Goal: Ask a question

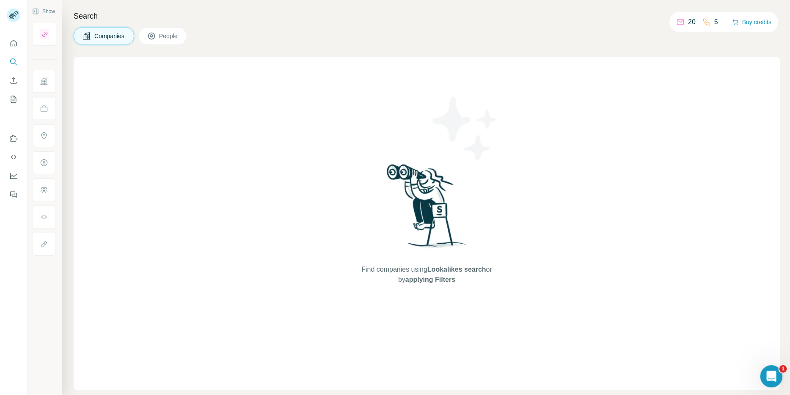
click at [771, 373] on icon "Open Intercom Messenger" at bounding box center [770, 374] width 6 height 7
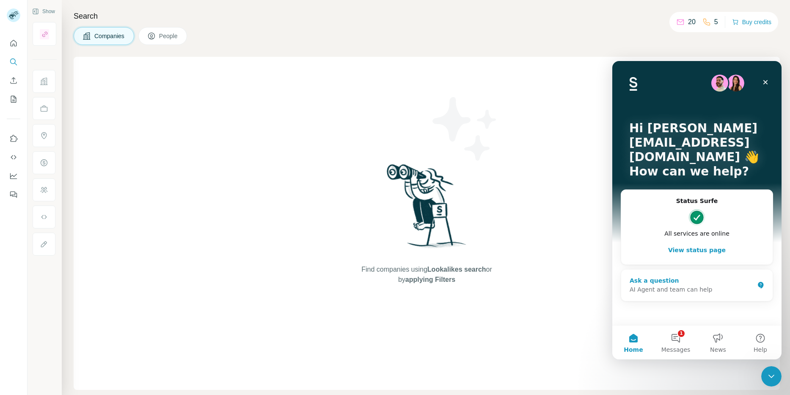
click at [673, 291] on div "AI Agent and team can help" at bounding box center [692, 289] width 124 height 9
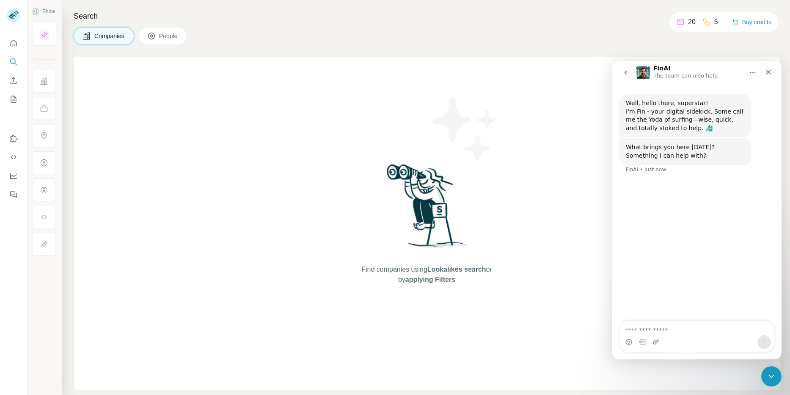
click at [666, 326] on textarea "Ask a question…" at bounding box center [697, 327] width 155 height 14
type textarea "*"
